Goal: Task Accomplishment & Management: Use online tool/utility

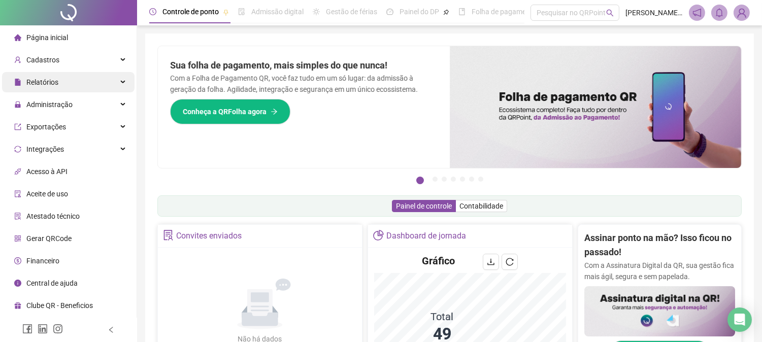
click at [121, 77] on div "Relatórios" at bounding box center [68, 82] width 133 height 20
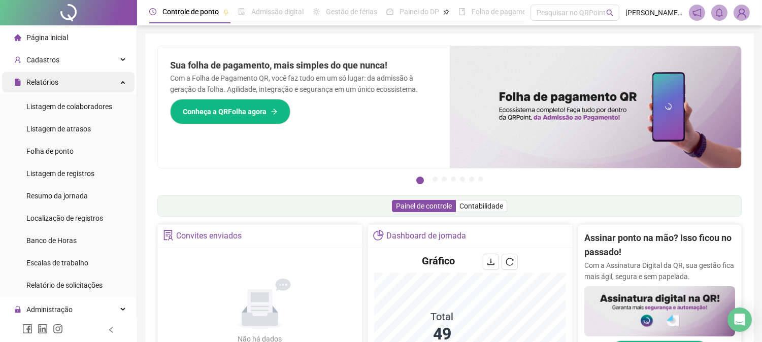
click at [119, 84] on div "Relatórios" at bounding box center [68, 82] width 133 height 20
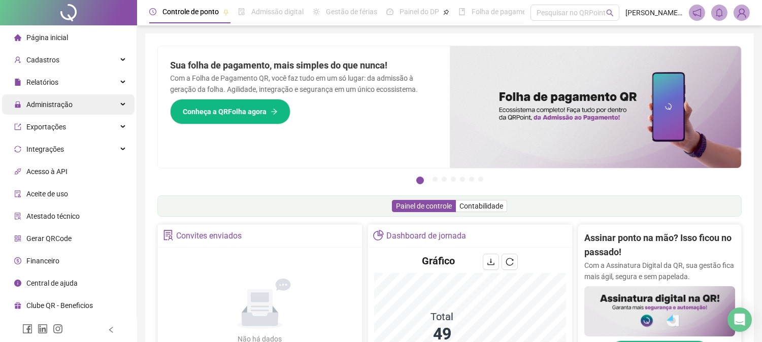
click at [115, 107] on div "Administração" at bounding box center [68, 104] width 133 height 20
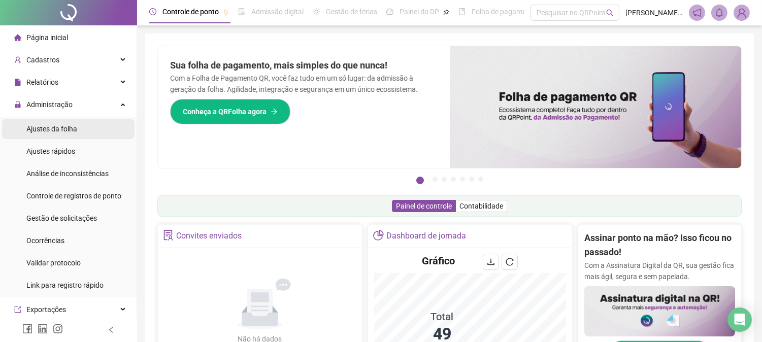
click at [82, 128] on li "Ajustes da folha" at bounding box center [68, 129] width 133 height 20
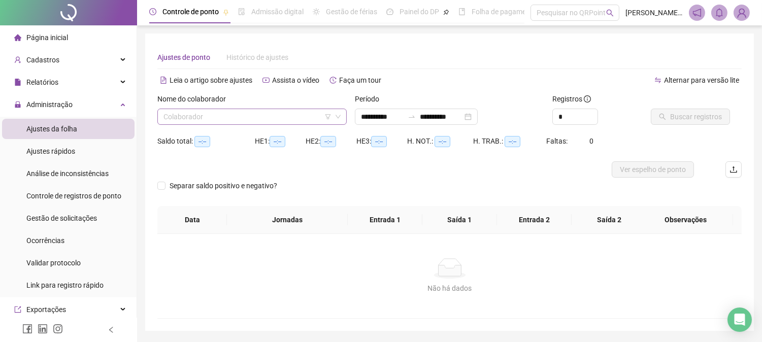
click at [256, 118] on input "search" at bounding box center [247, 116] width 168 height 15
type input "**********"
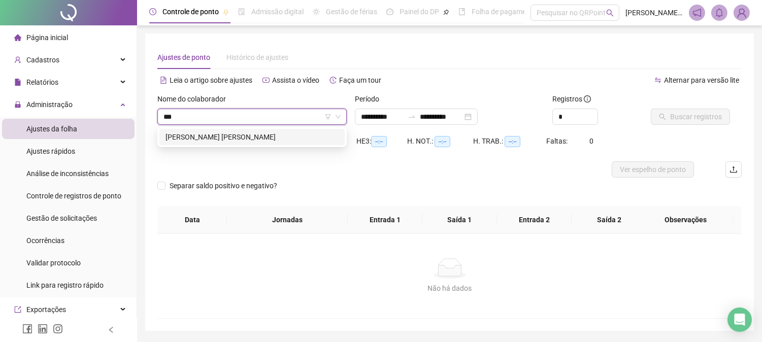
type input "****"
click at [235, 129] on div "[PERSON_NAME] [PERSON_NAME]" at bounding box center [251, 137] width 185 height 16
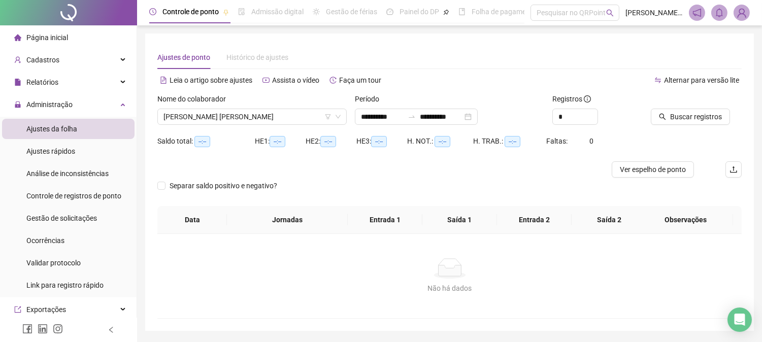
click at [704, 108] on div at bounding box center [683, 100] width 65 height 15
click at [703, 112] on span "Buscar registros" at bounding box center [696, 116] width 52 height 11
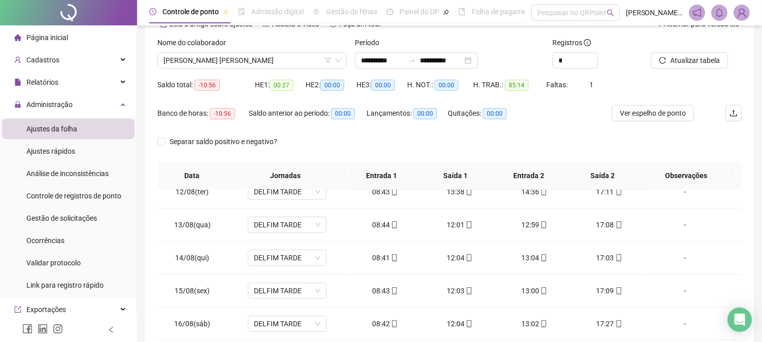
scroll to position [176, 0]
